Goal: Information Seeking & Learning: Check status

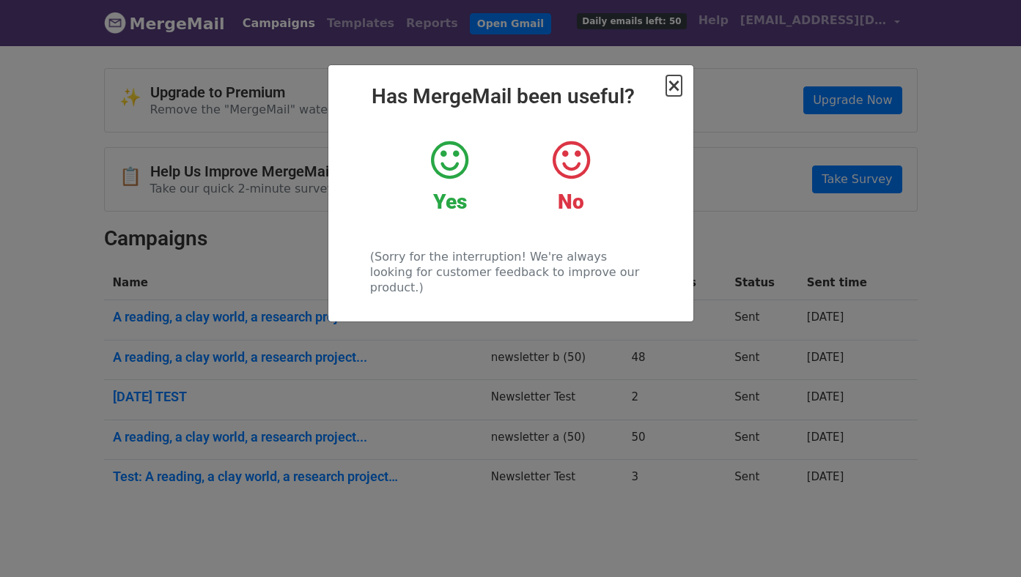
click at [674, 84] on span "×" at bounding box center [673, 85] width 15 height 21
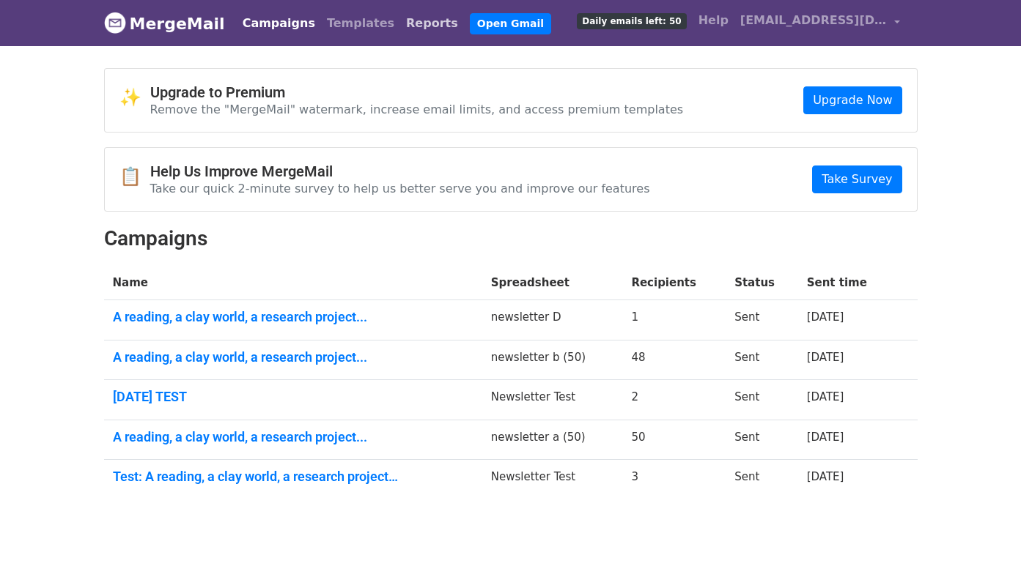
click at [400, 32] on link "Reports" at bounding box center [432, 23] width 64 height 29
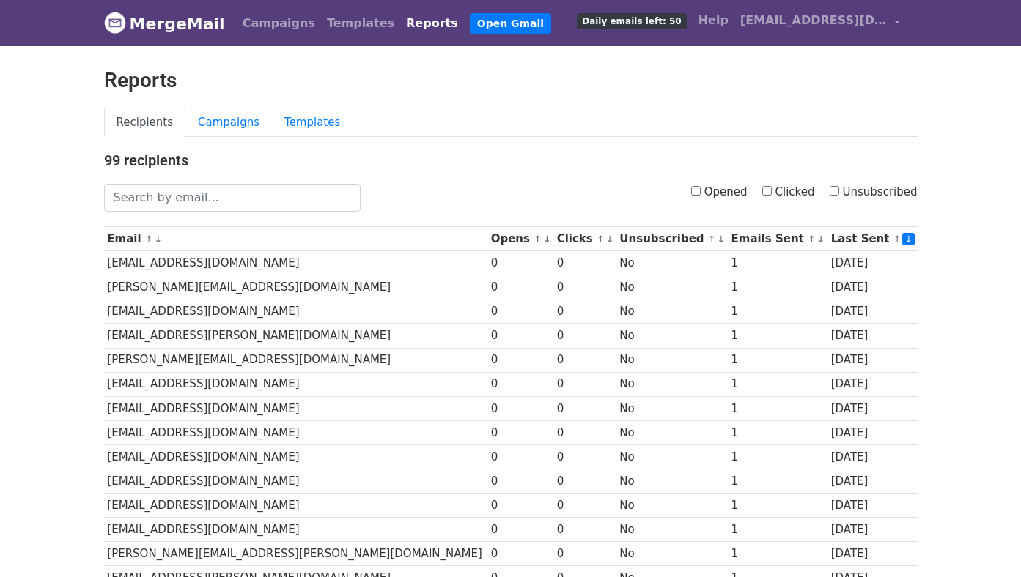
click at [841, 185] on label "Unsubscribed" at bounding box center [873, 192] width 88 height 17
click at [839, 186] on input "Unsubscribed" at bounding box center [834, 191] width 10 height 10
checkbox input "true"
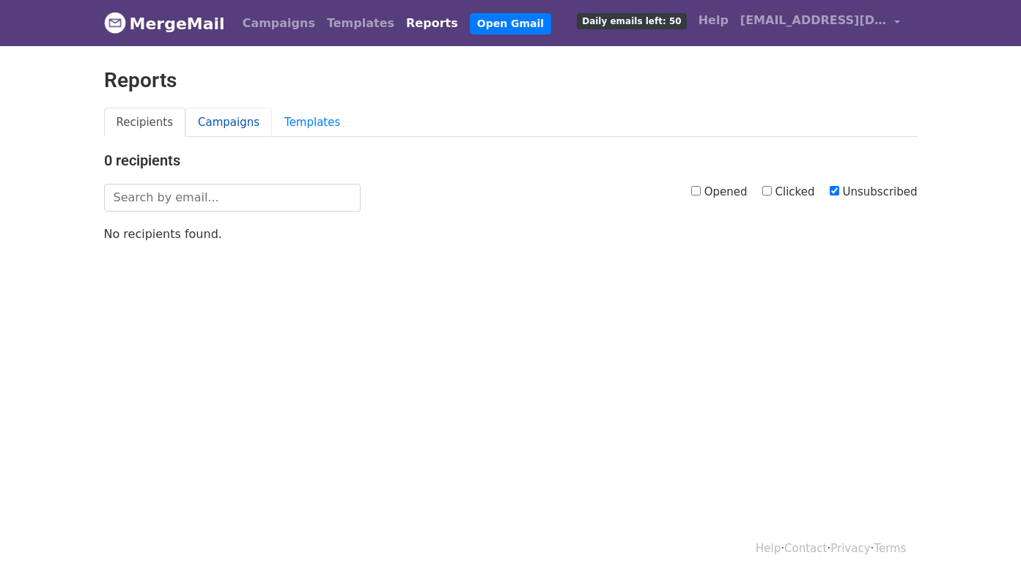
click at [217, 121] on link "Campaigns" at bounding box center [228, 123] width 86 height 30
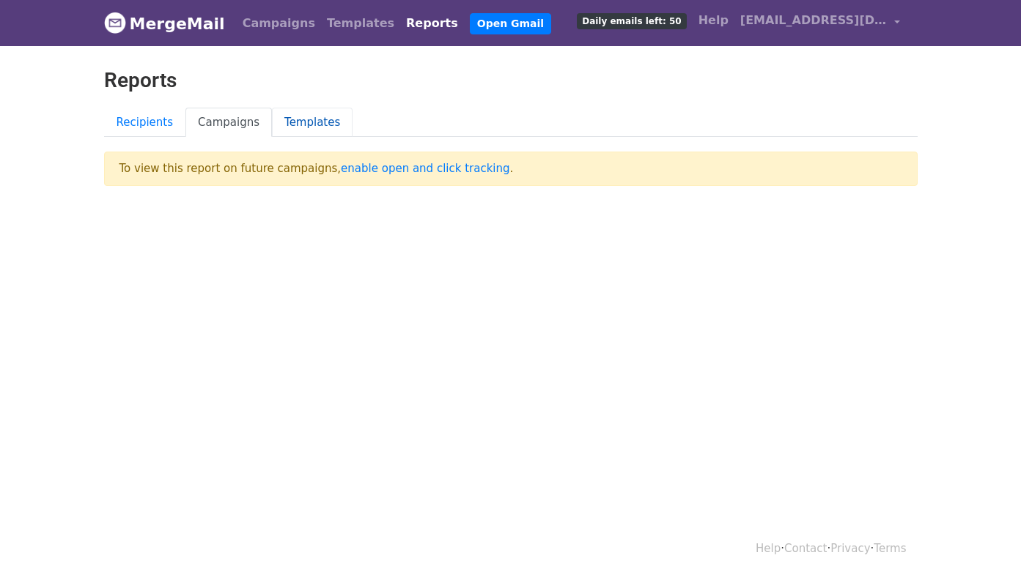
click at [309, 117] on link "Templates" at bounding box center [312, 123] width 81 height 30
click at [129, 117] on link "Recipients" at bounding box center [145, 123] width 82 height 30
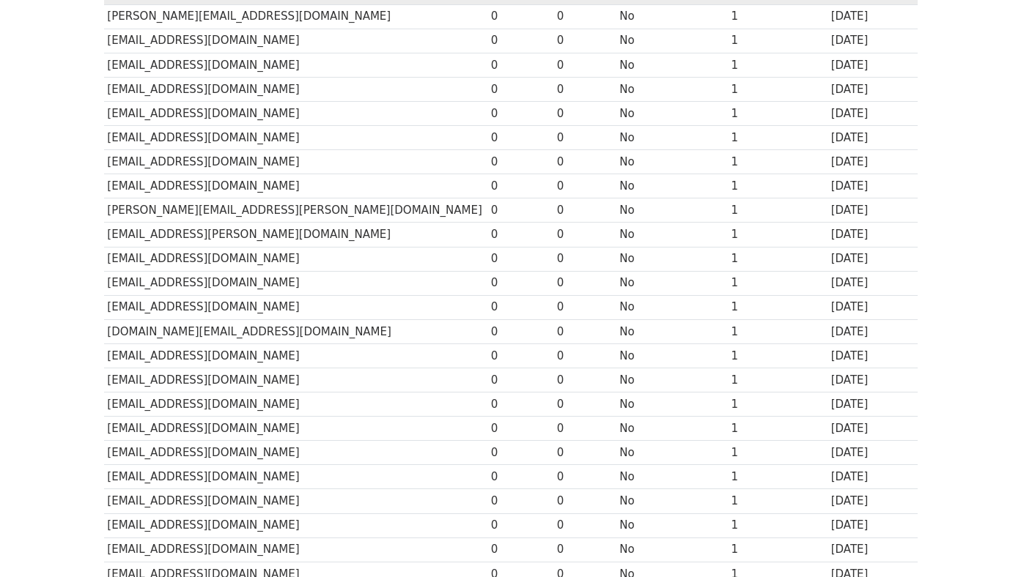
scroll to position [616, 0]
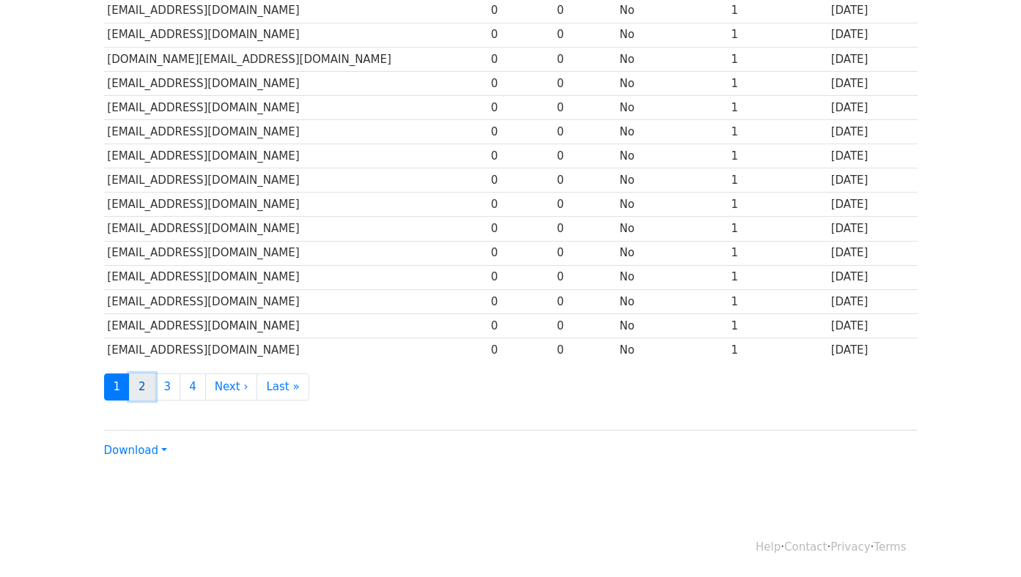
click at [143, 391] on link "2" at bounding box center [142, 387] width 26 height 27
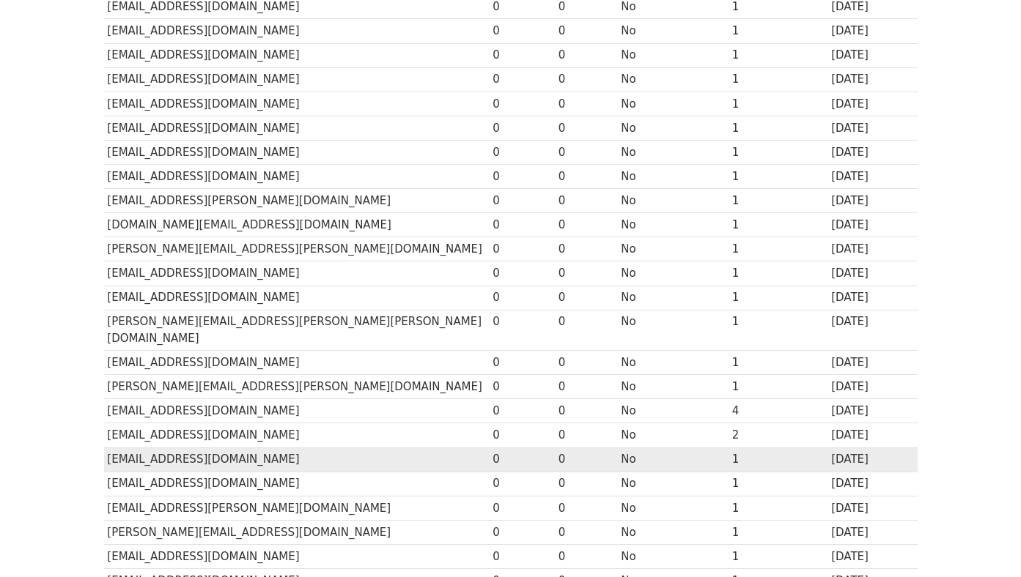
scroll to position [616, 0]
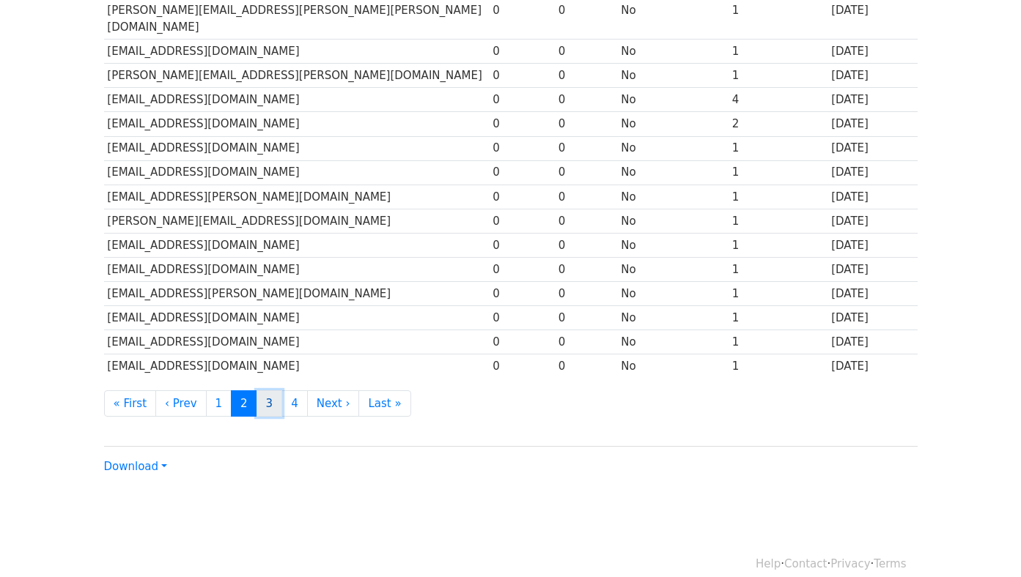
click at [265, 391] on link "3" at bounding box center [269, 404] width 26 height 27
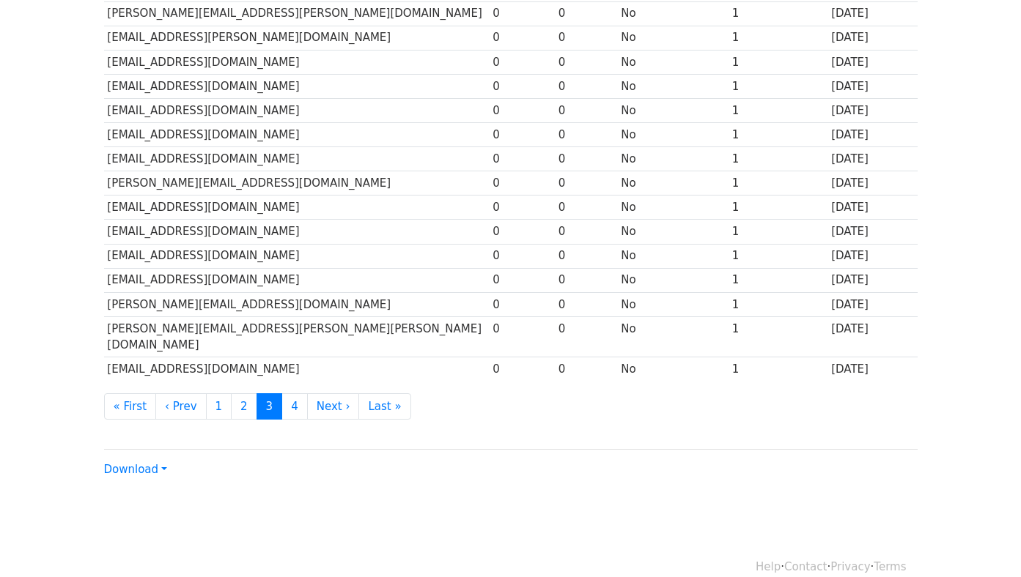
scroll to position [616, 0]
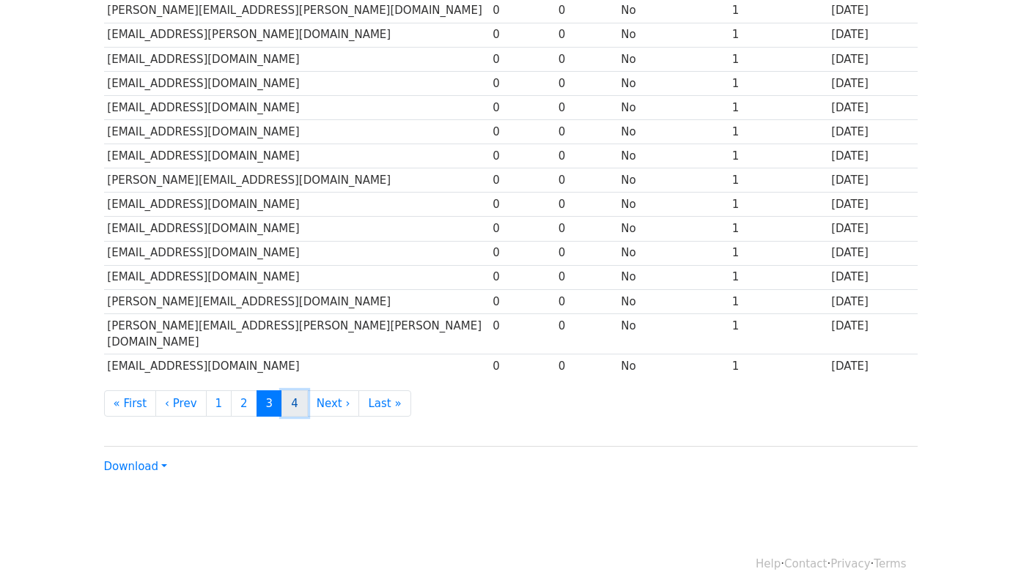
click at [289, 391] on link "4" at bounding box center [294, 404] width 26 height 27
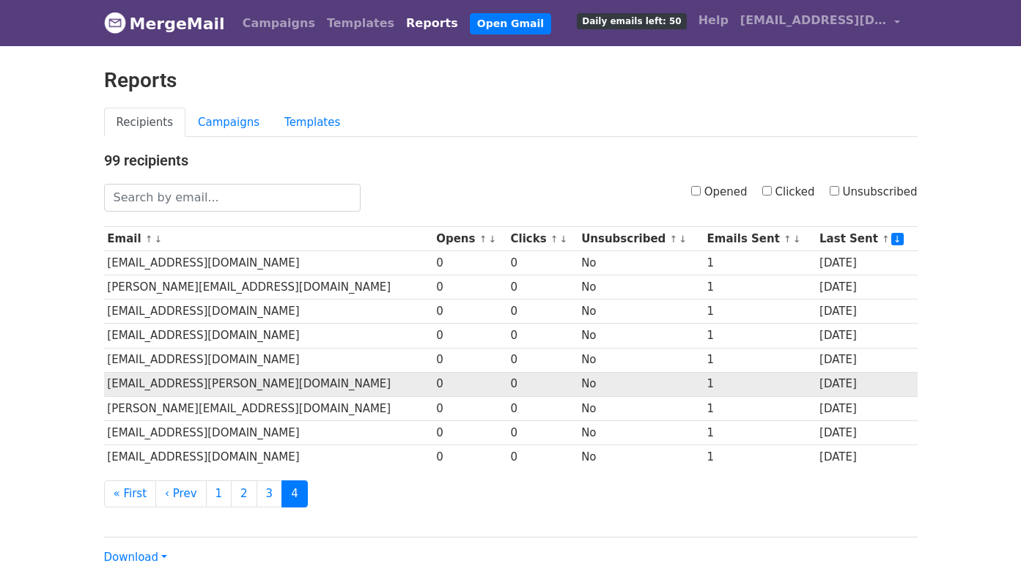
scroll to position [1, 0]
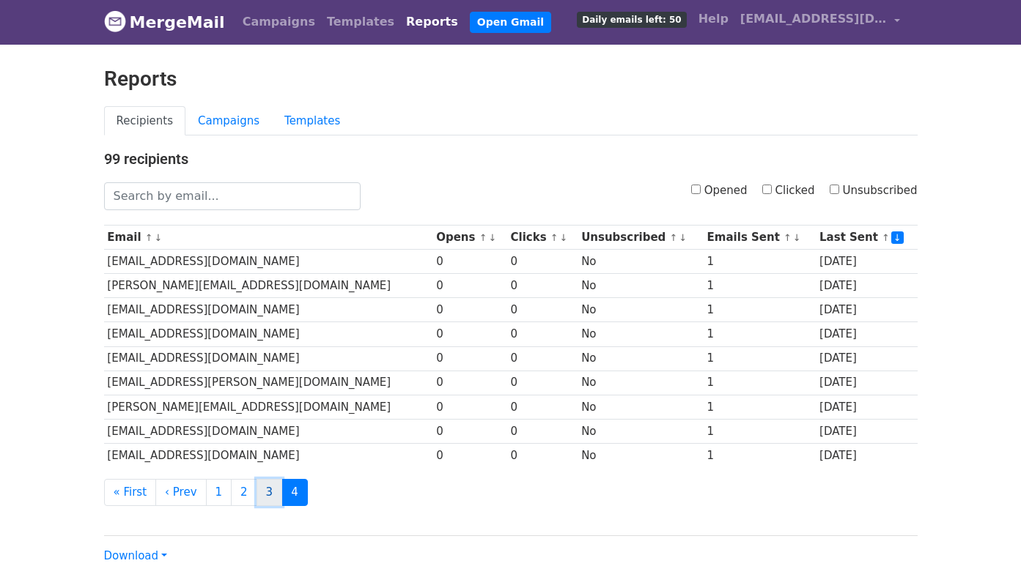
click at [257, 493] on link "3" at bounding box center [269, 492] width 26 height 27
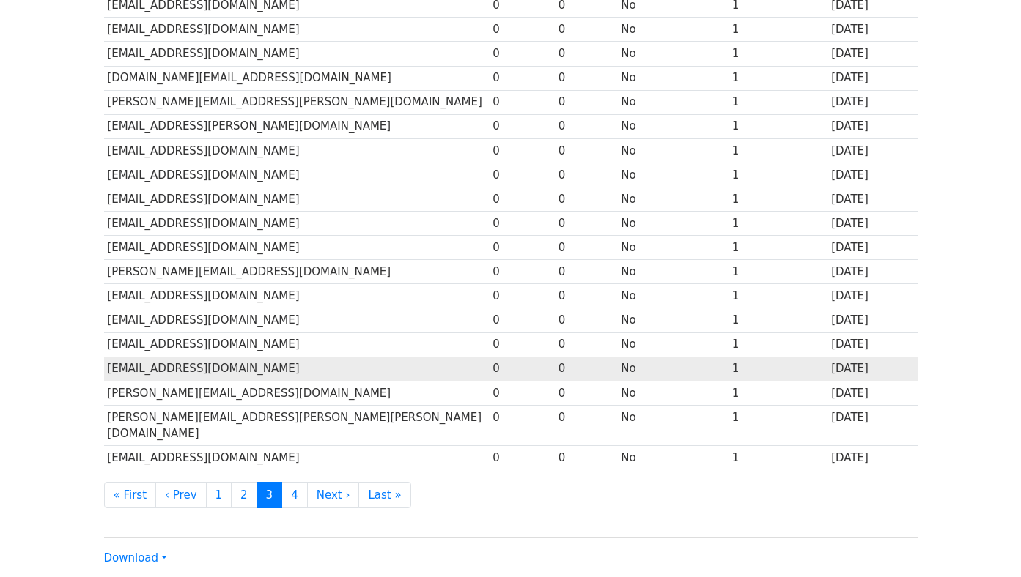
scroll to position [616, 0]
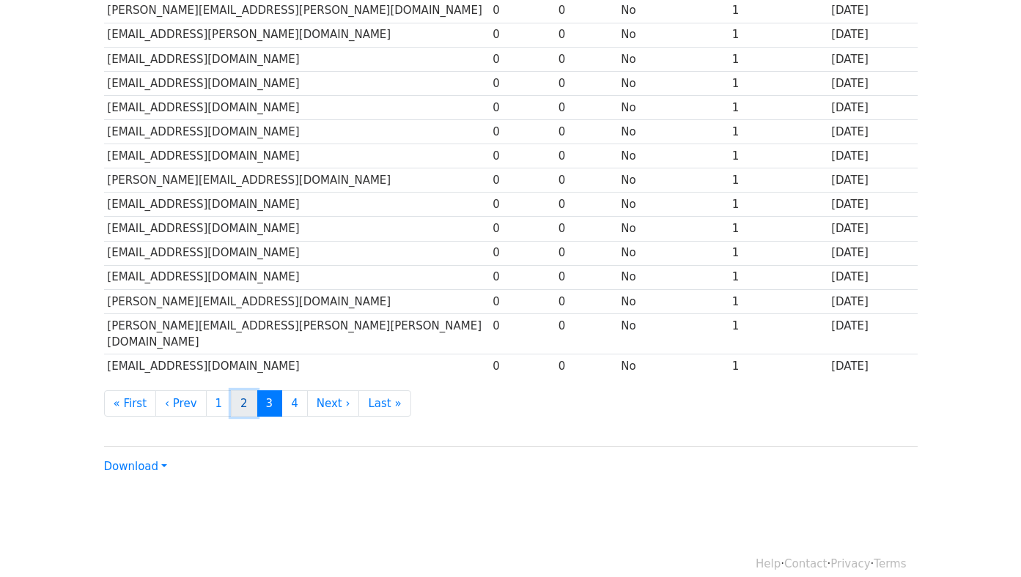
click at [241, 391] on link "2" at bounding box center [244, 404] width 26 height 27
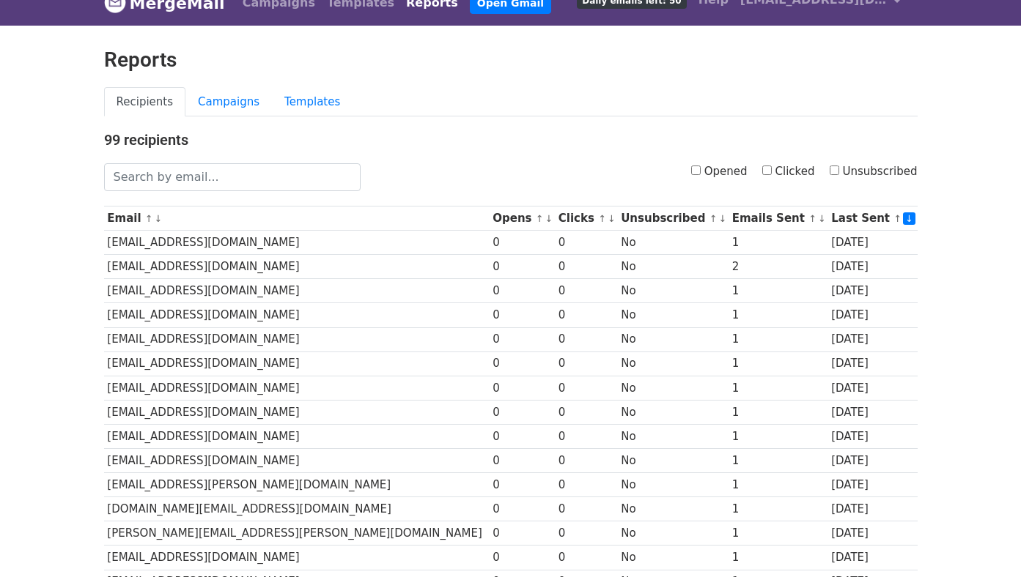
scroll to position [19, 0]
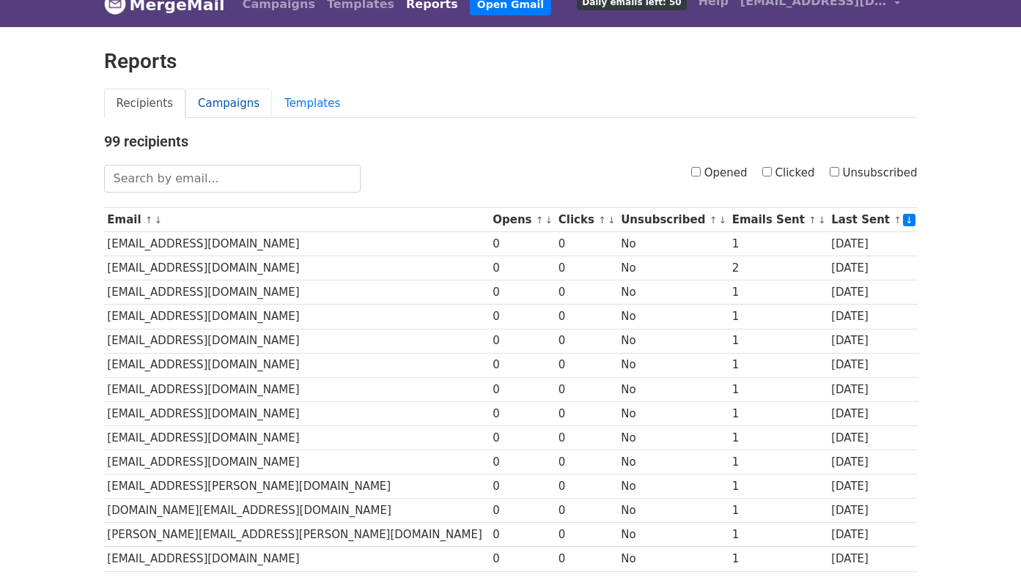
click at [221, 95] on link "Campaigns" at bounding box center [228, 104] width 86 height 30
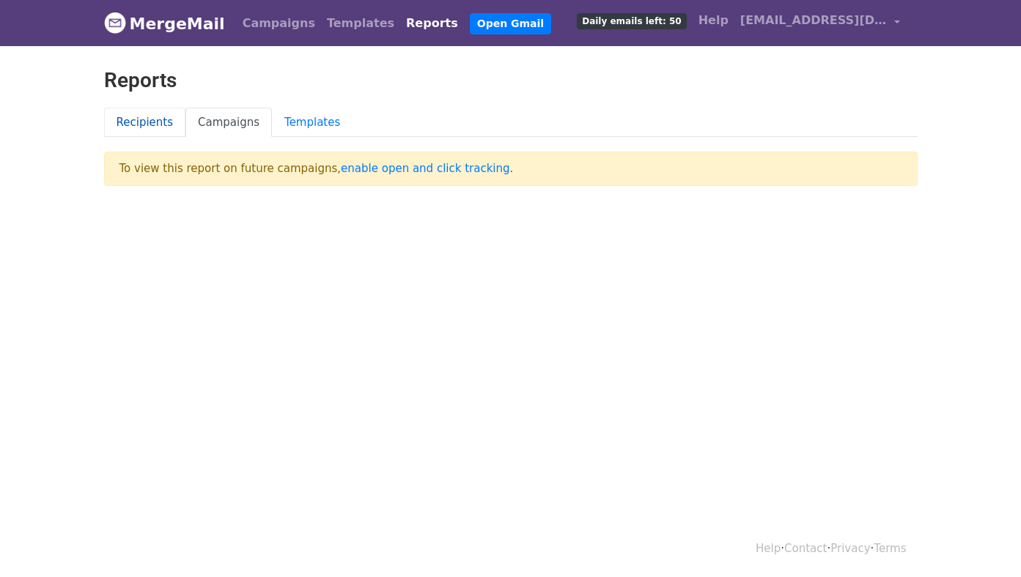
click at [148, 119] on link "Recipients" at bounding box center [145, 123] width 82 height 30
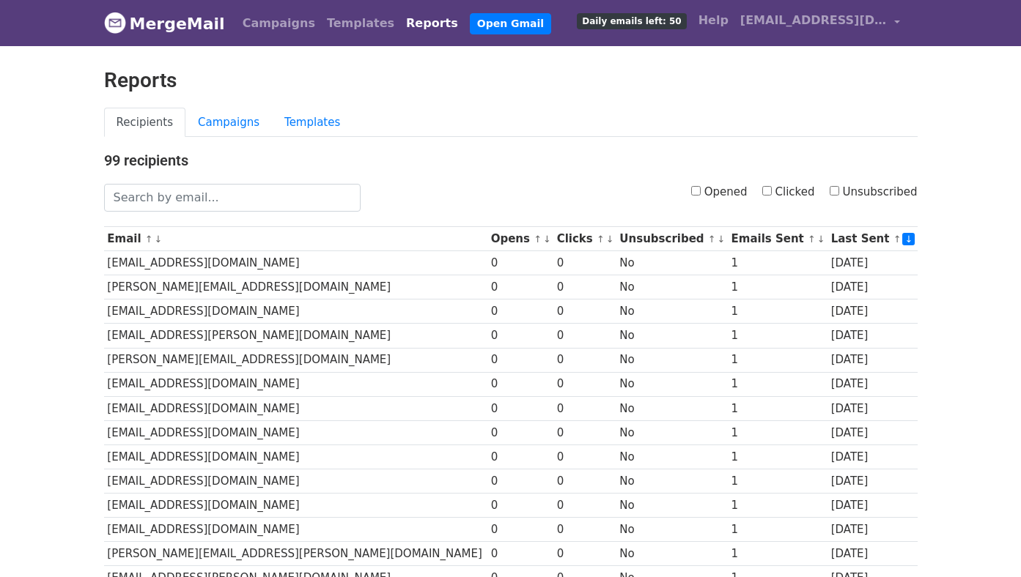
click at [692, 193] on input "Opened" at bounding box center [696, 191] width 10 height 10
checkbox input "true"
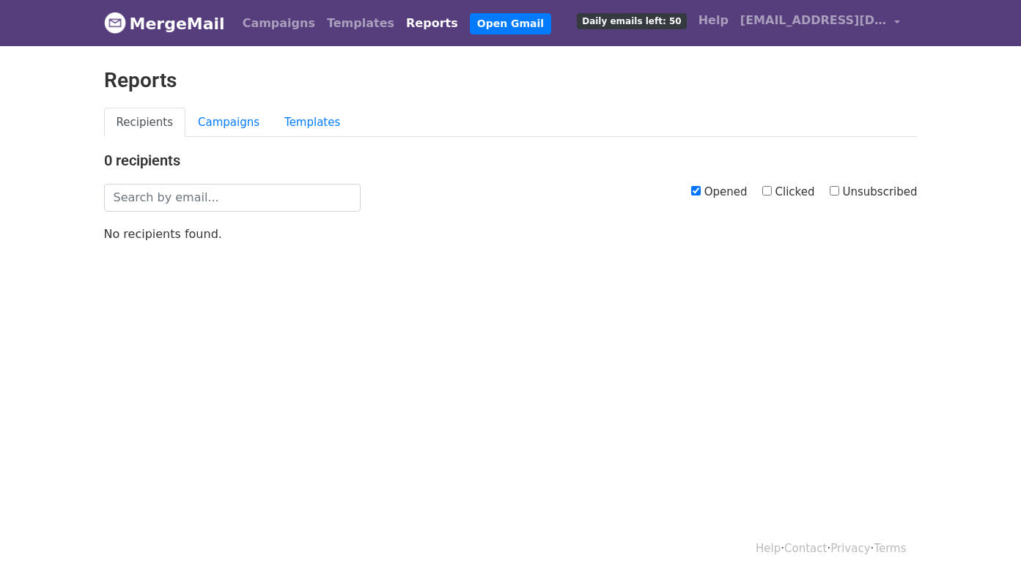
click at [695, 191] on input "Opened" at bounding box center [696, 191] width 10 height 10
checkbox input "false"
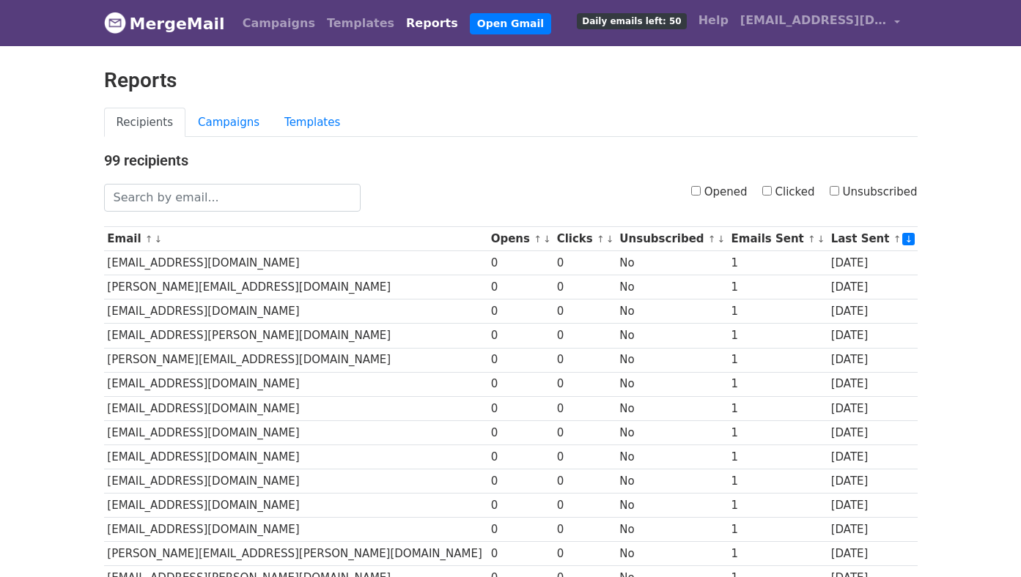
click at [769, 189] on input "Clicked" at bounding box center [767, 191] width 10 height 10
checkbox input "true"
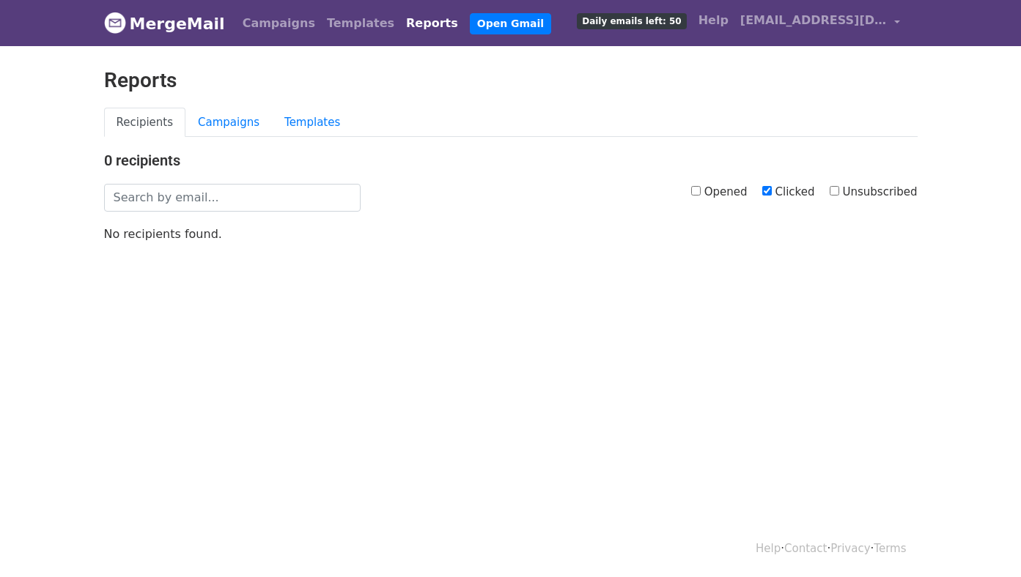
click at [769, 189] on input "Clicked" at bounding box center [767, 191] width 10 height 10
checkbox input "false"
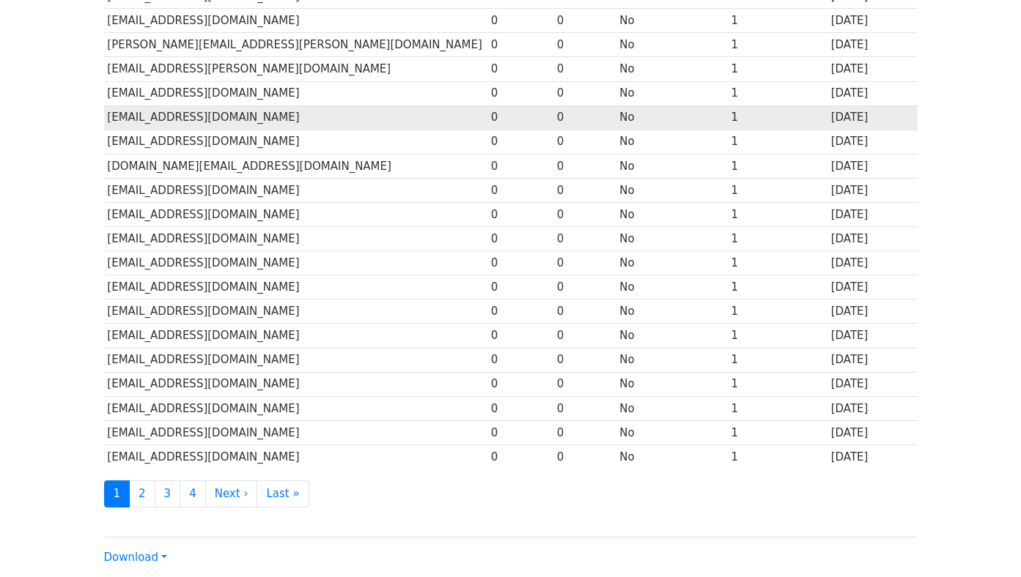
scroll to position [510, 0]
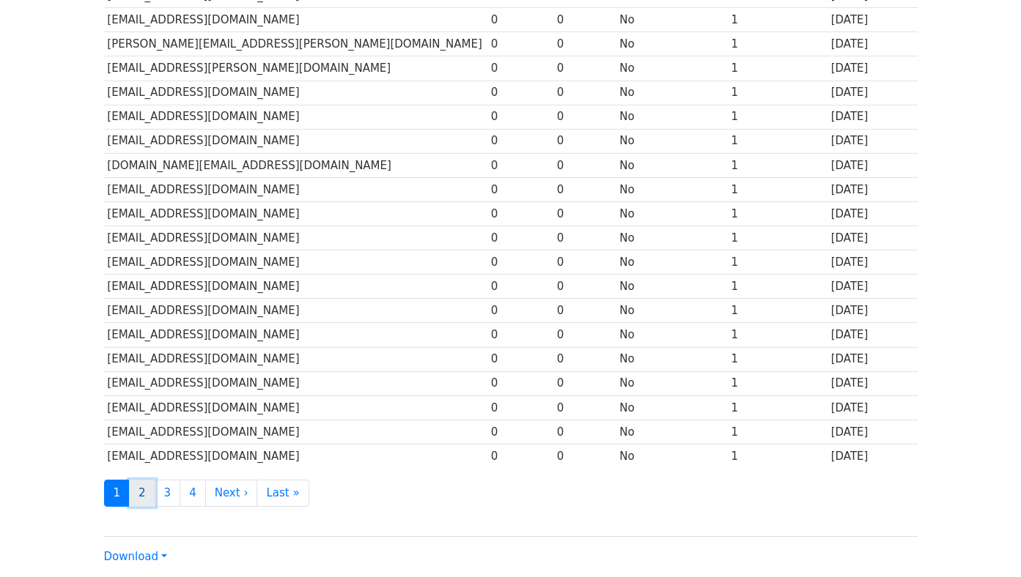
click at [145, 496] on link "2" at bounding box center [142, 493] width 26 height 27
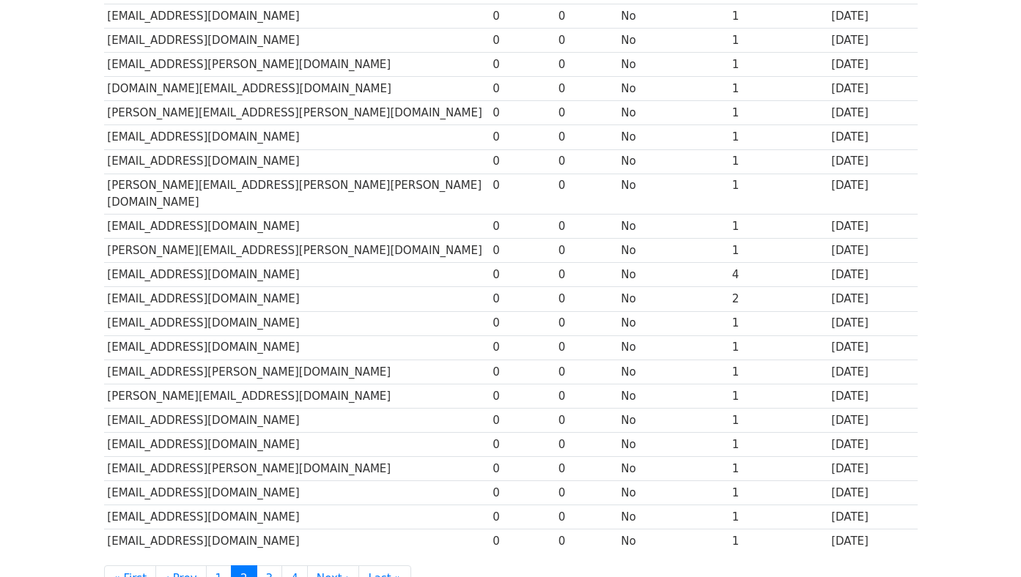
scroll to position [520, 0]
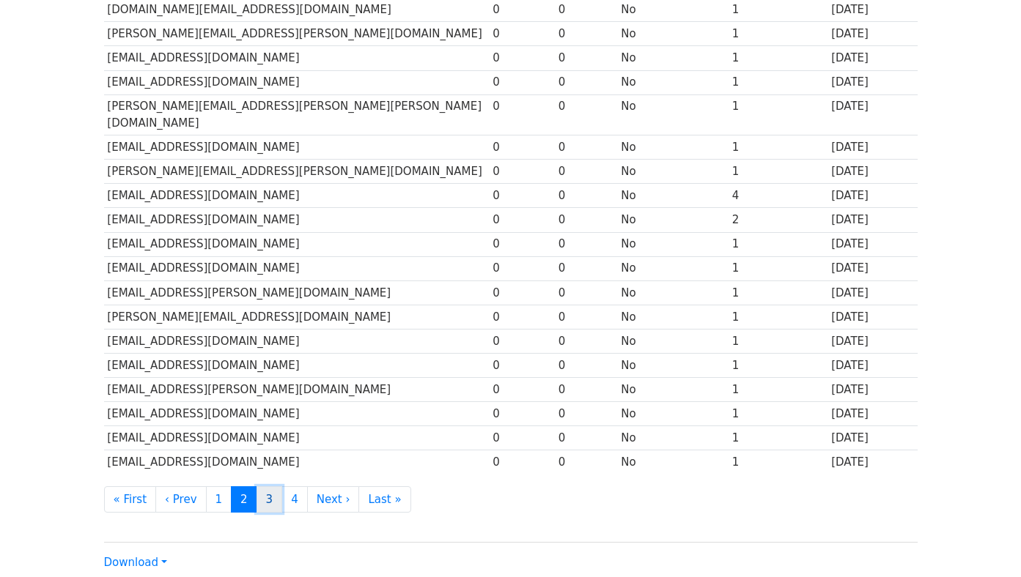
click at [270, 487] on link "3" at bounding box center [269, 500] width 26 height 27
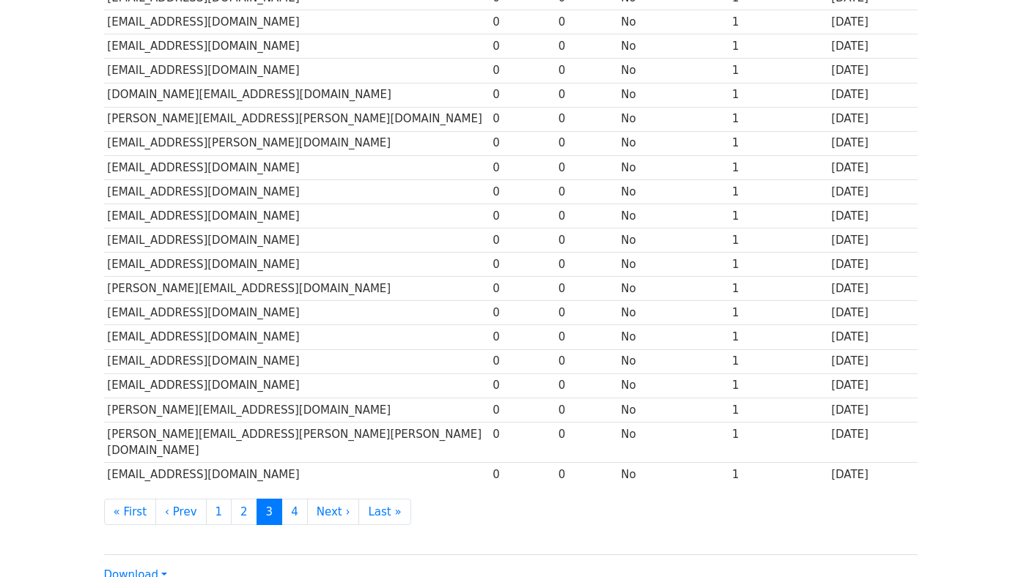
scroll to position [530, 0]
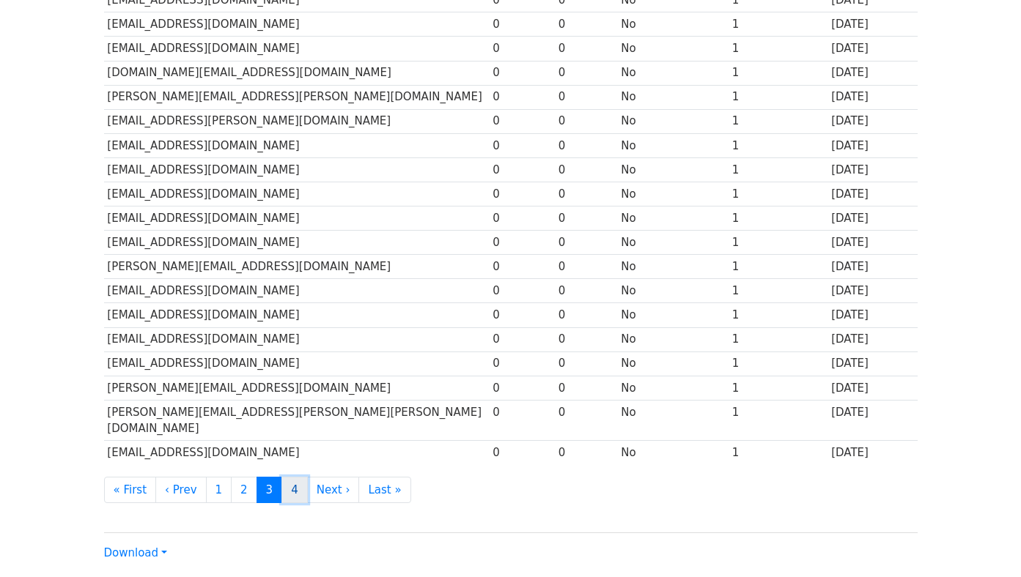
click at [295, 477] on link "4" at bounding box center [294, 490] width 26 height 27
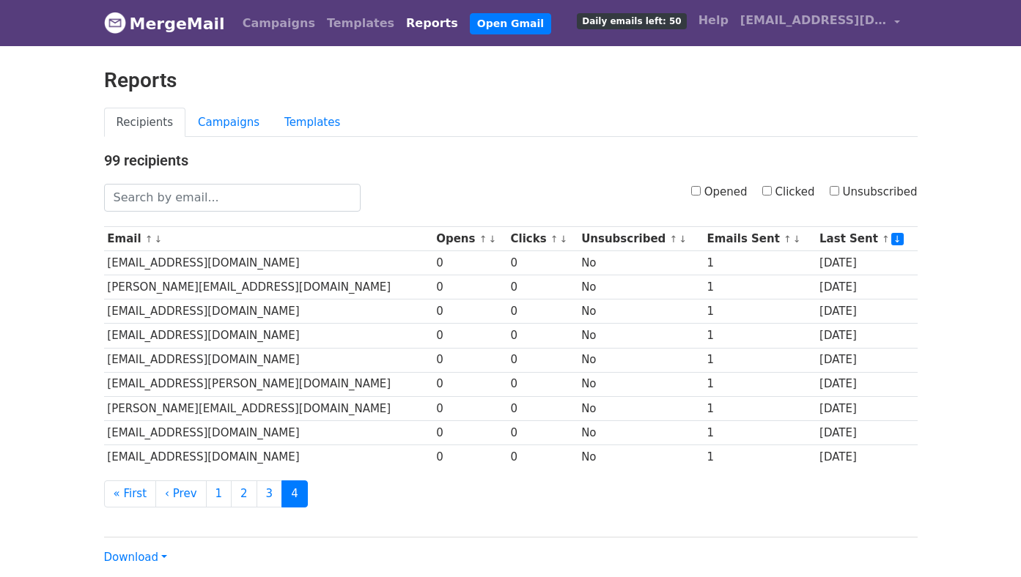
scroll to position [107, 0]
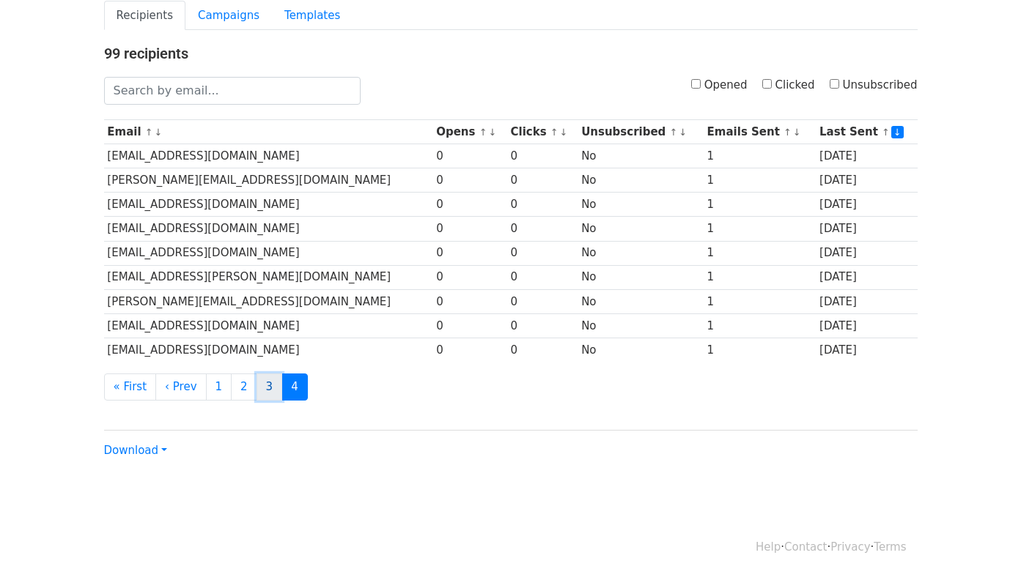
click at [259, 384] on link "3" at bounding box center [269, 387] width 26 height 27
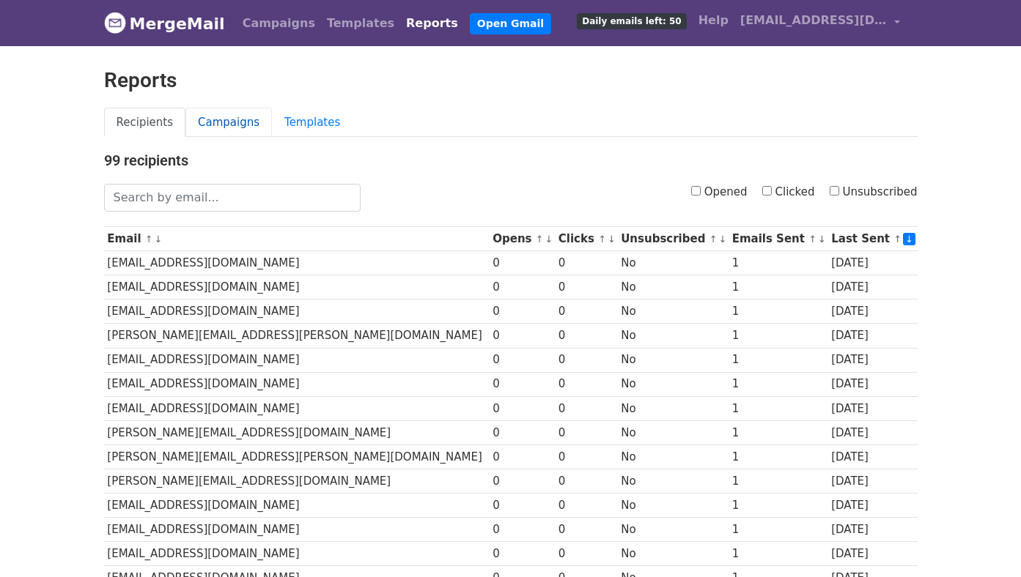
click at [215, 126] on link "Campaigns" at bounding box center [228, 123] width 86 height 30
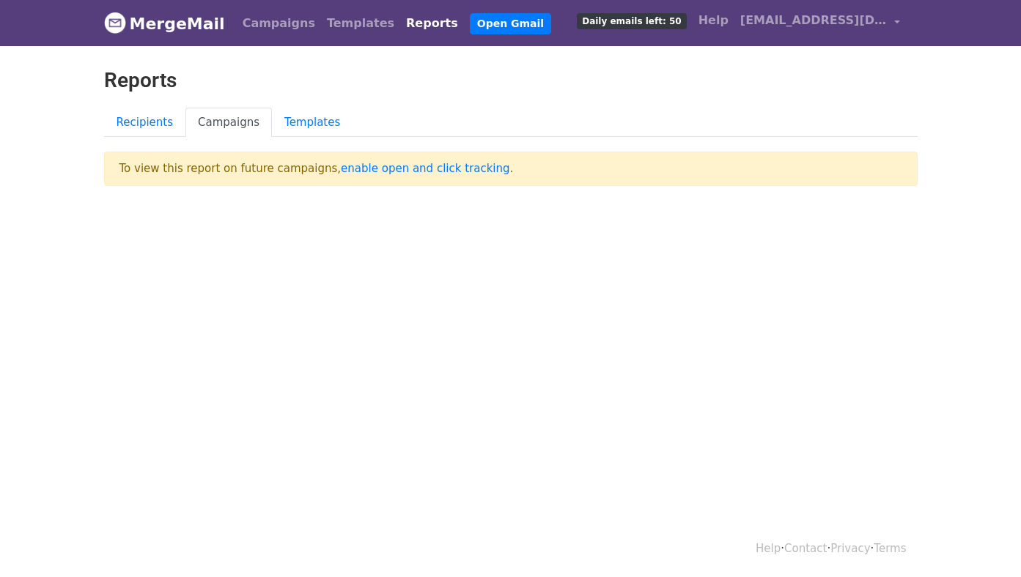
click at [133, 102] on div "Reports" at bounding box center [510, 88] width 835 height 40
click at [133, 125] on link "Recipients" at bounding box center [145, 123] width 82 height 30
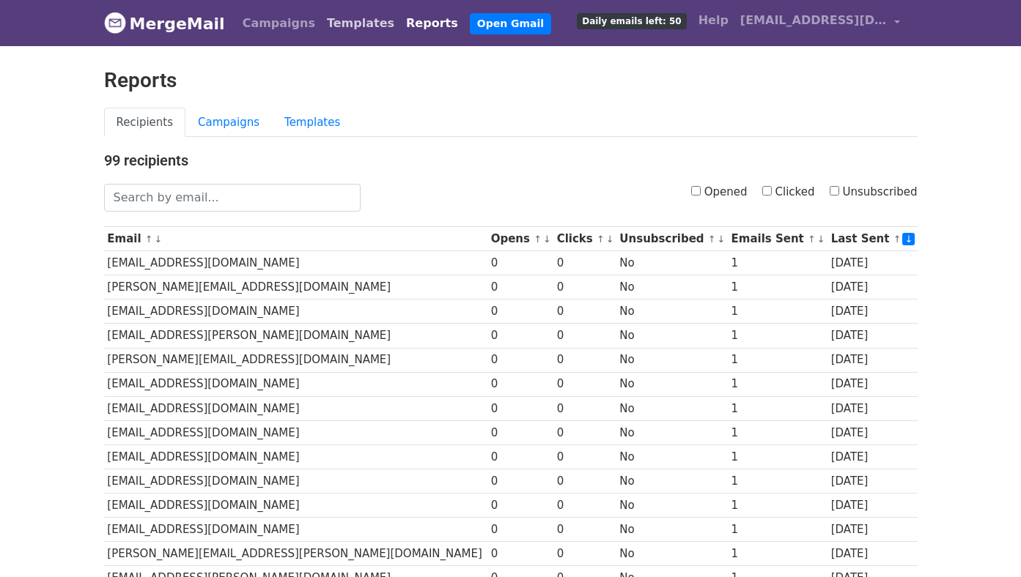
click at [322, 28] on link "Templates" at bounding box center [360, 23] width 79 height 29
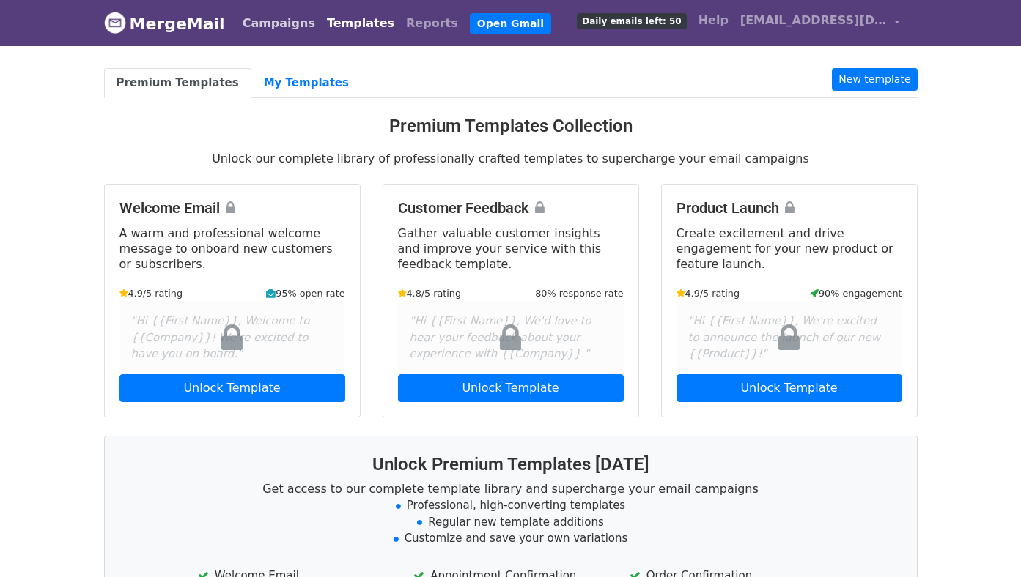
click at [256, 23] on link "Campaigns" at bounding box center [279, 23] width 84 height 29
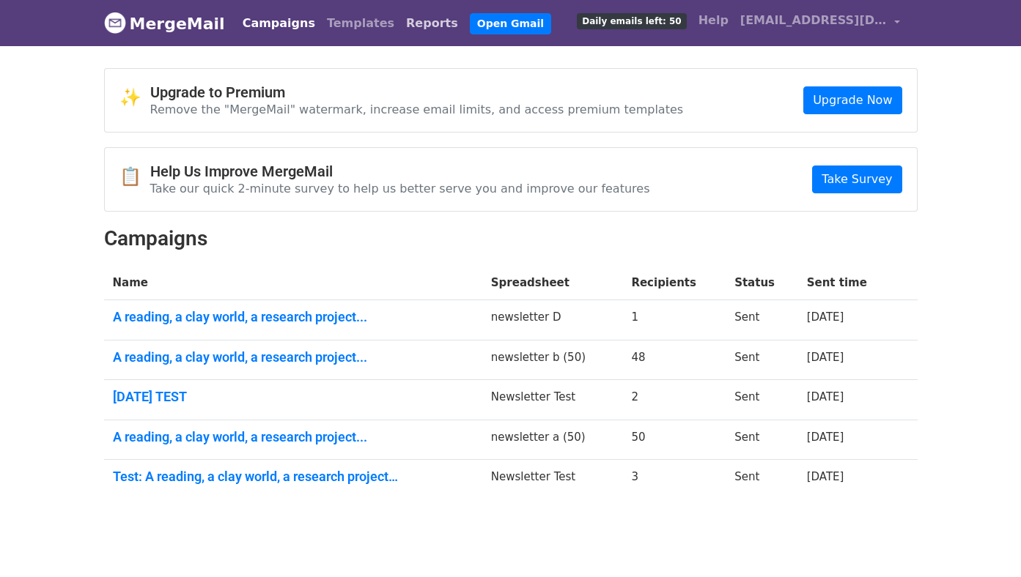
click at [400, 16] on link "Reports" at bounding box center [432, 23] width 64 height 29
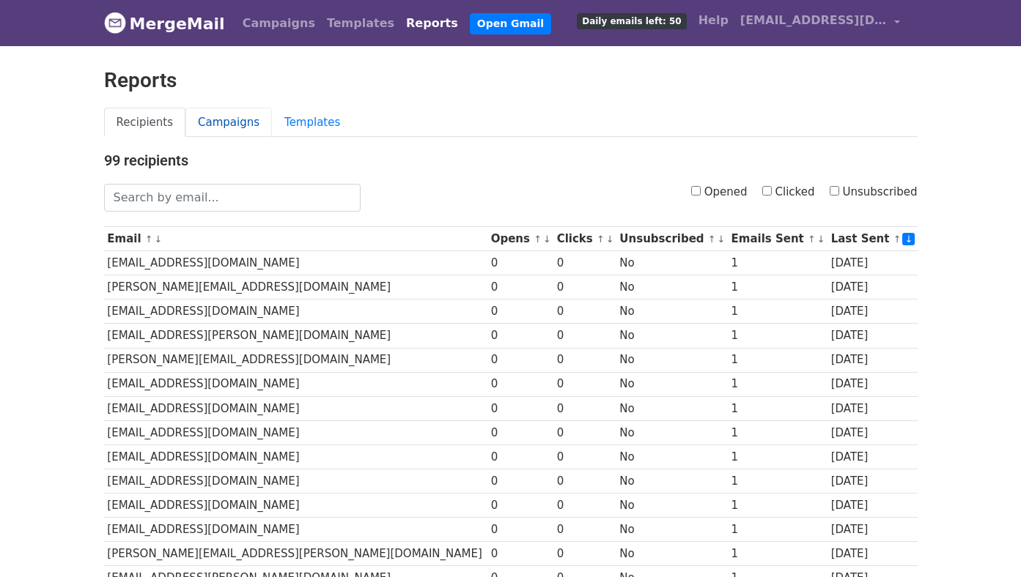
click at [237, 117] on link "Campaigns" at bounding box center [228, 123] width 86 height 30
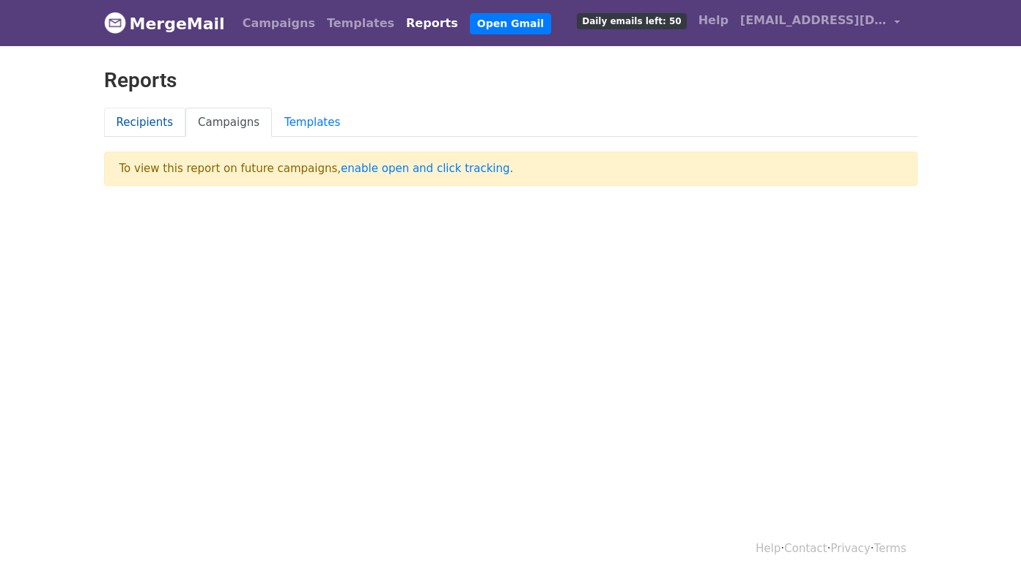
click at [160, 114] on link "Recipients" at bounding box center [145, 123] width 82 height 30
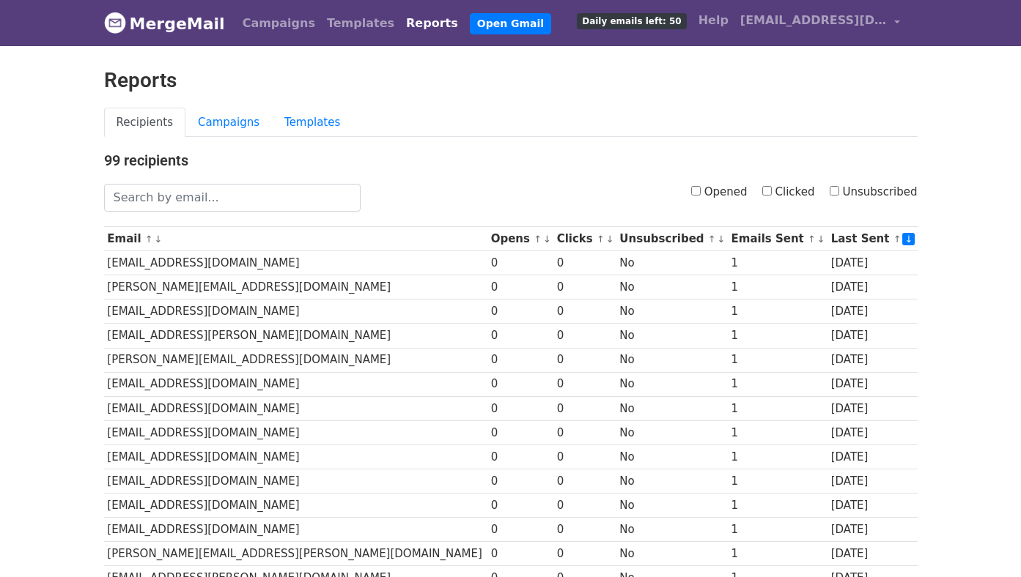
click at [149, 156] on h4 "99 recipients" at bounding box center [510, 161] width 813 height 18
click at [220, 122] on link "Campaigns" at bounding box center [228, 123] width 86 height 30
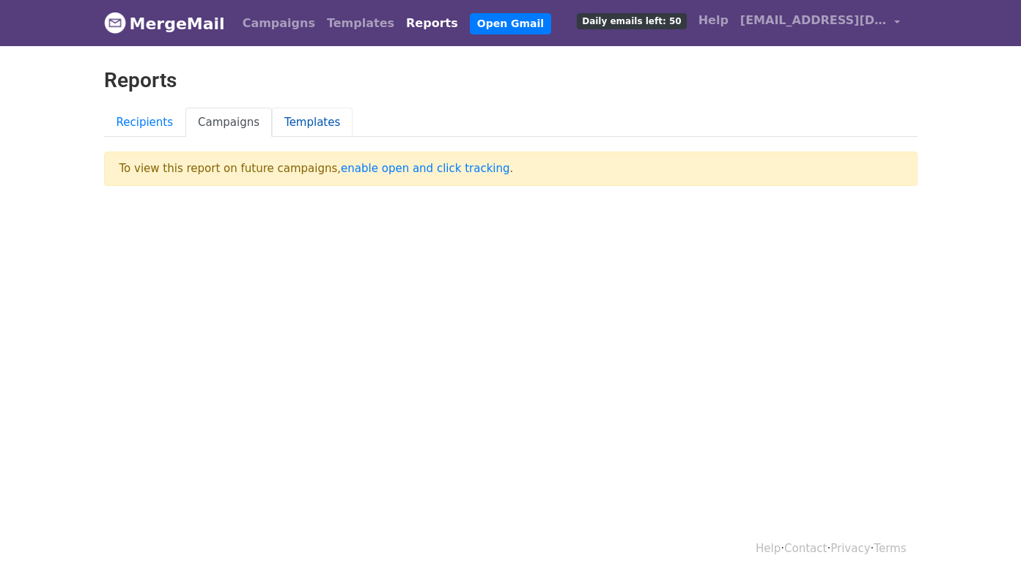
click at [315, 128] on link "Templates" at bounding box center [312, 123] width 81 height 30
click at [234, 125] on link "Campaigns" at bounding box center [228, 123] width 86 height 30
click at [158, 120] on link "Recipients" at bounding box center [145, 123] width 82 height 30
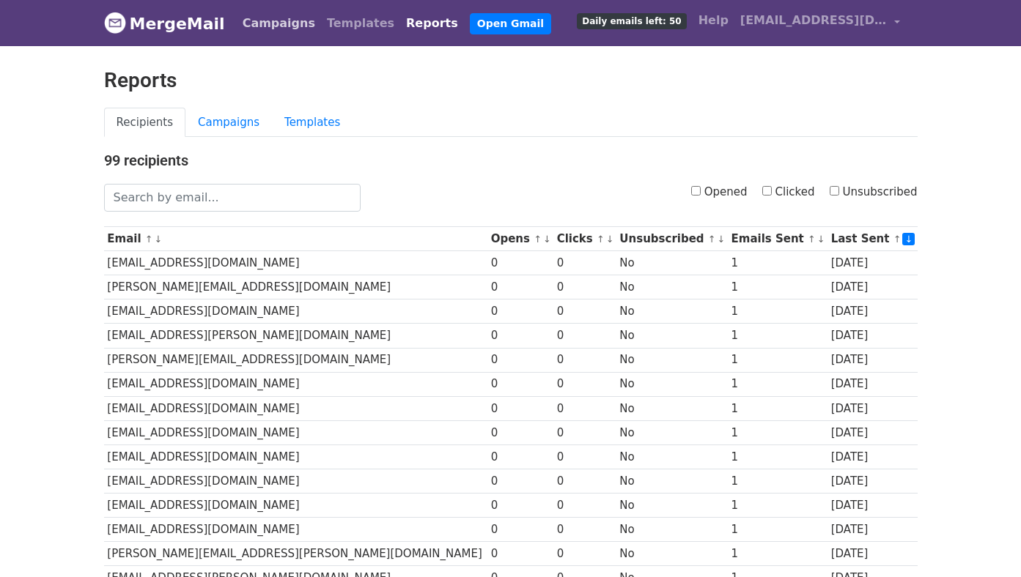
click at [258, 21] on link "Campaigns" at bounding box center [279, 23] width 84 height 29
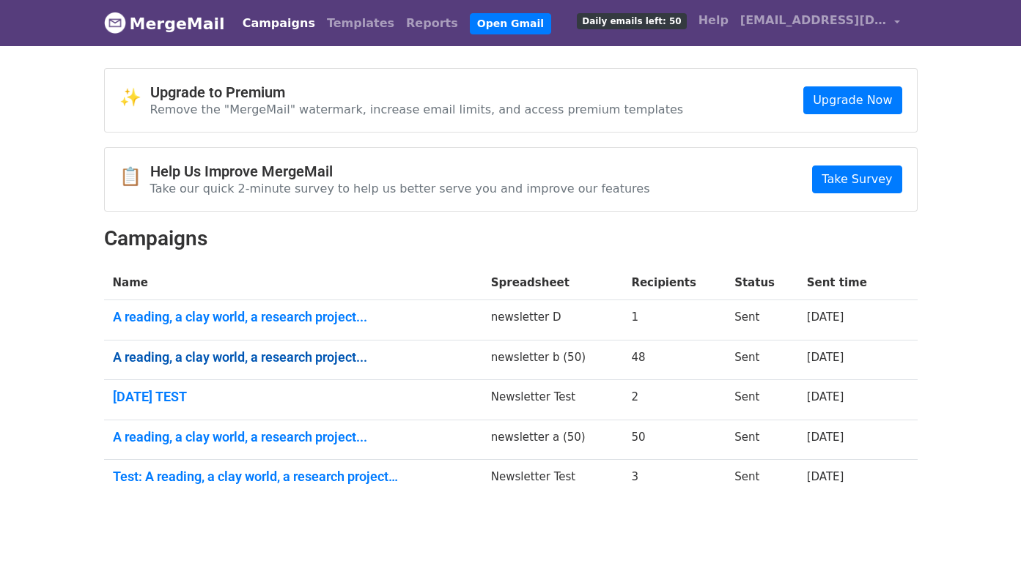
click at [268, 355] on link "A reading, a clay world, a research project..." at bounding box center [293, 358] width 361 height 16
click at [217, 435] on link "A reading, a clay world, a research project..." at bounding box center [293, 437] width 361 height 16
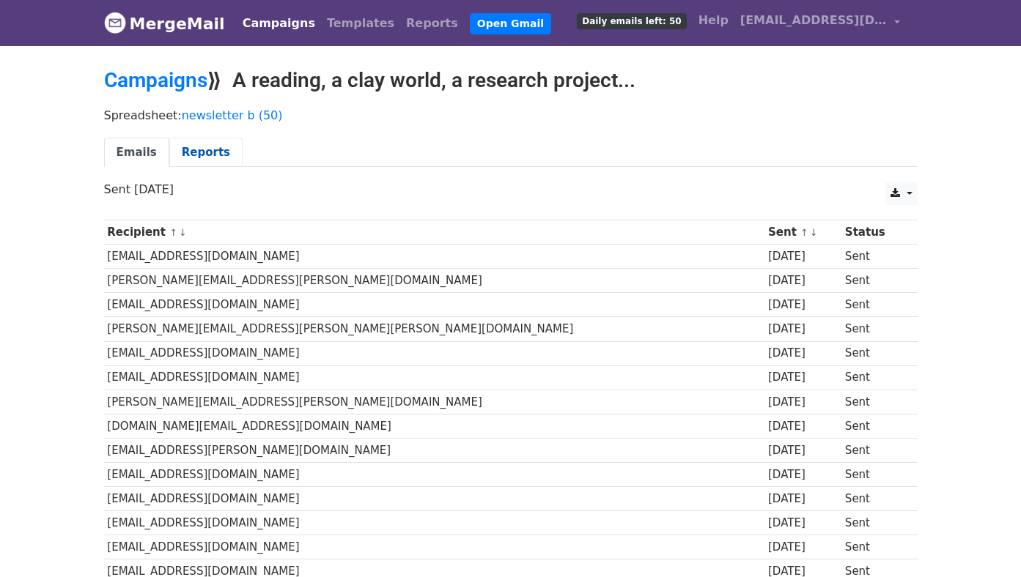
click at [191, 158] on link "Reports" at bounding box center [205, 153] width 73 height 30
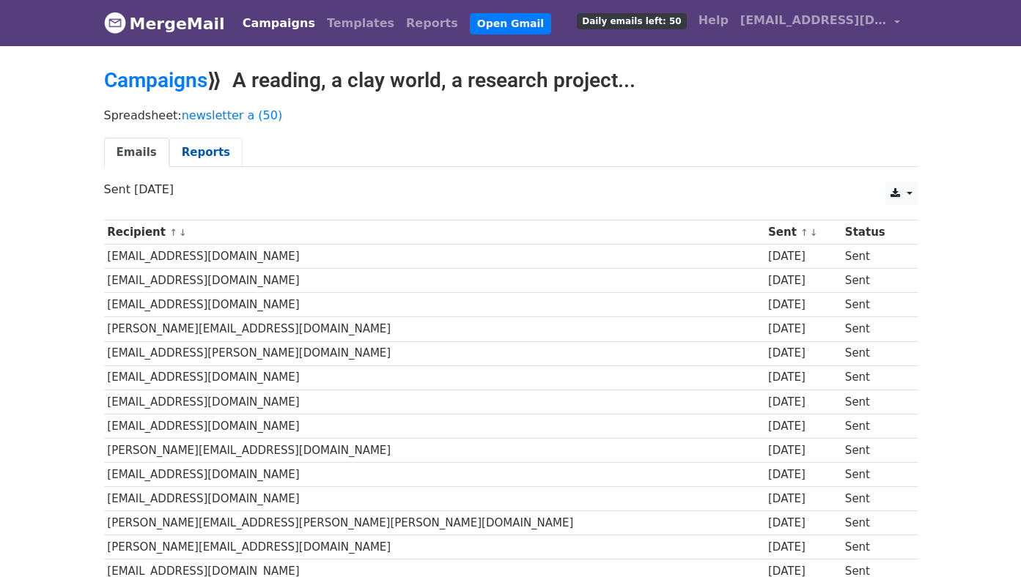
click at [198, 154] on link "Reports" at bounding box center [205, 153] width 73 height 30
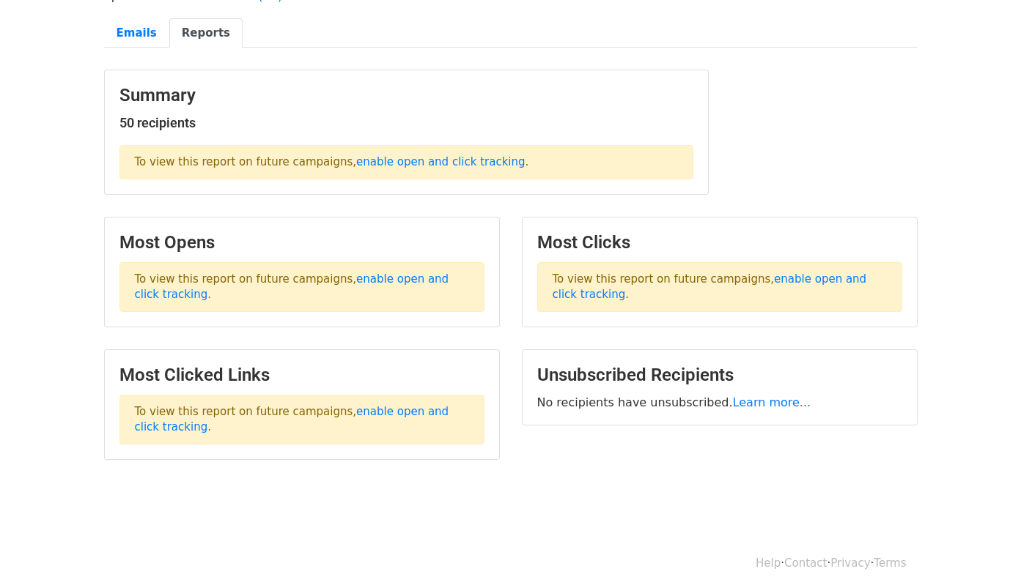
scroll to position [118, 0]
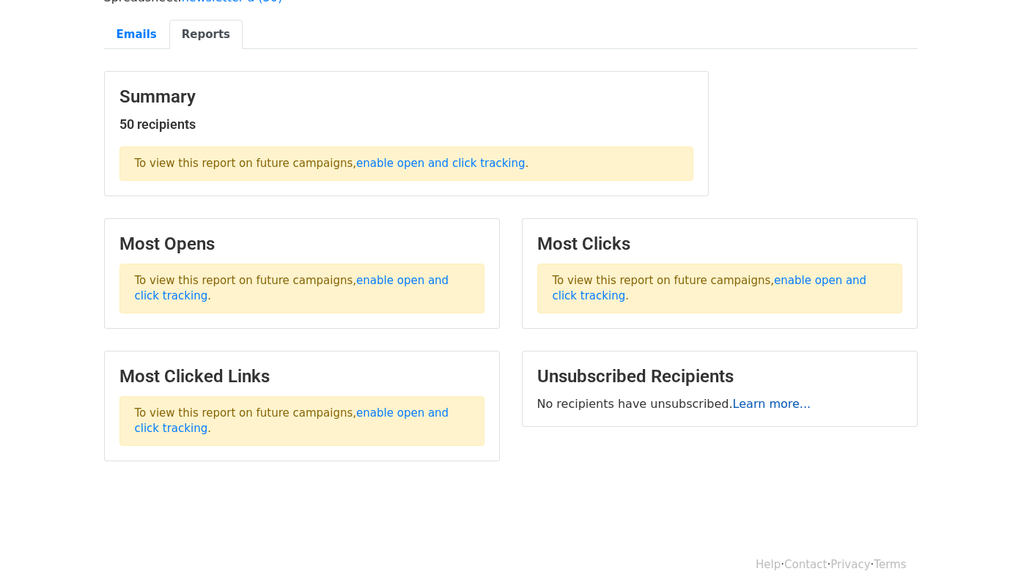
click at [733, 401] on link "Learn more..." at bounding box center [772, 404] width 78 height 14
